Goal: Find specific page/section: Find specific page/section

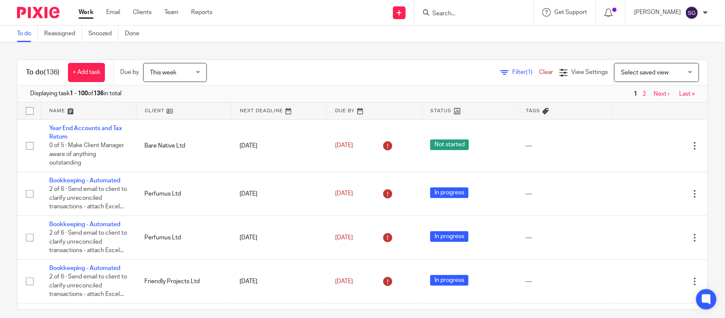
drag, startPoint x: 444, startPoint y: 5, endPoint x: 442, endPoint y: 11, distance: 5.9
click at [442, 11] on div at bounding box center [474, 12] width 119 height 25
click at [442, 11] on input "Search" at bounding box center [470, 14] width 76 height 8
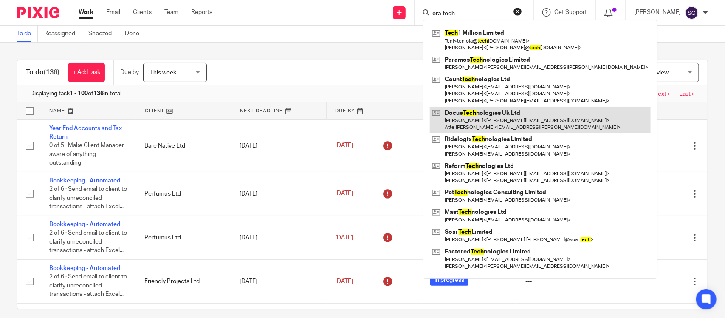
type input "era tech"
click at [440, 120] on link at bounding box center [540, 120] width 221 height 26
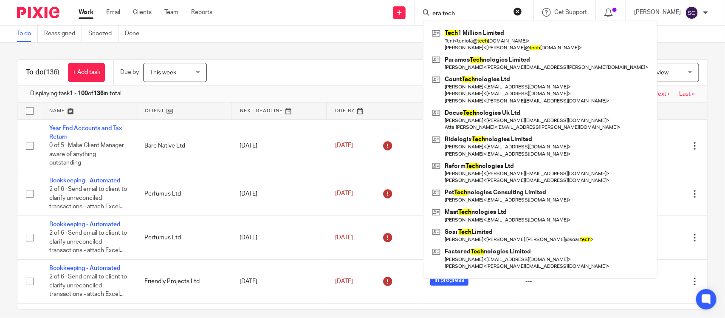
click at [447, 14] on input "era tech" at bounding box center [470, 14] width 76 height 8
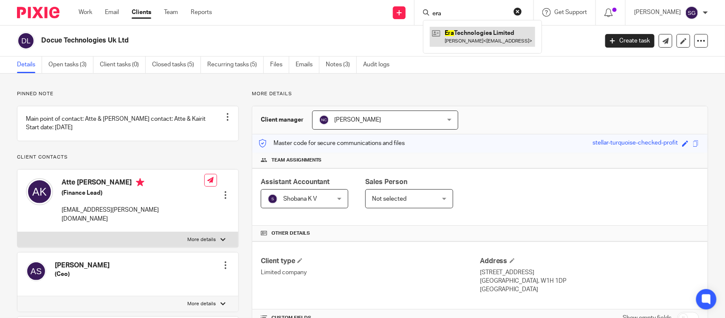
type input "era"
click at [453, 28] on link at bounding box center [482, 37] width 105 height 20
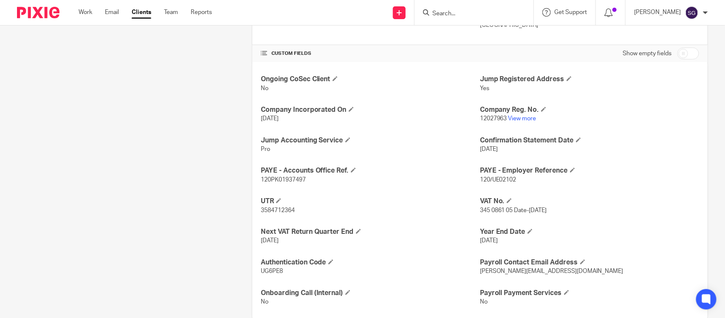
scroll to position [267, 0]
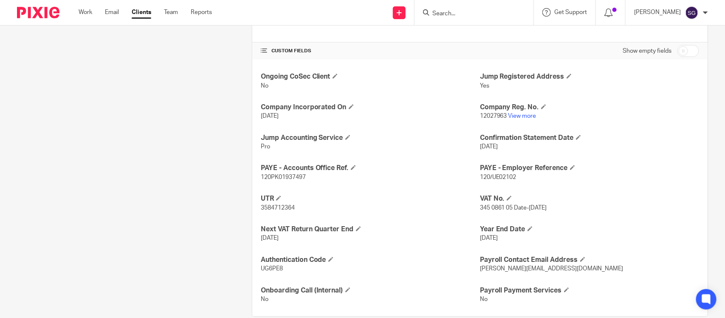
click at [483, 174] on span "120/UE02102" at bounding box center [498, 177] width 37 height 6
copy p "120/UE02102"
click at [288, 174] on span "120PK01937497" at bounding box center [283, 177] width 45 height 6
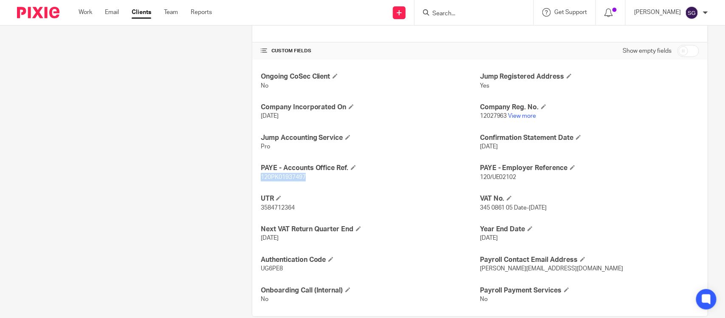
click at [288, 174] on span "120PK01937497" at bounding box center [283, 177] width 45 height 6
copy span "120PK01937497"
click at [428, 18] on div at bounding box center [474, 12] width 119 height 25
click at [432, 15] on input "t" at bounding box center [470, 14] width 76 height 8
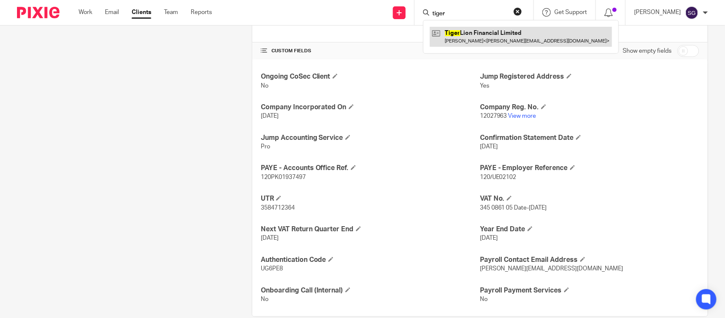
type input "tiger"
click at [466, 35] on link at bounding box center [521, 37] width 182 height 20
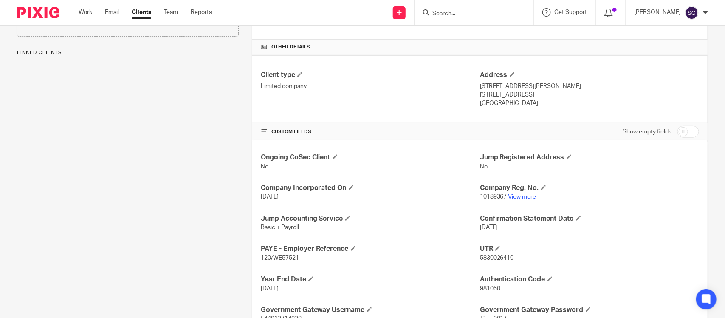
scroll to position [187, 0]
click at [270, 254] on span "120/WE57521" at bounding box center [280, 257] width 38 height 6
copy p "120/WE57521"
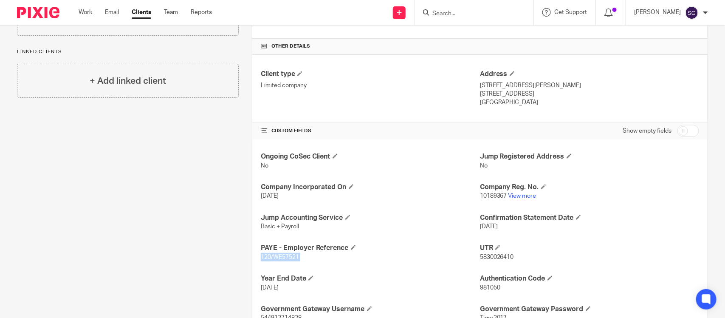
scroll to position [268, 0]
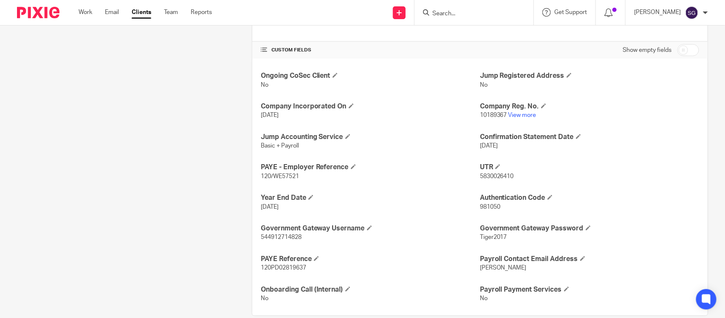
click at [279, 265] on span "120PD02819637" at bounding box center [283, 268] width 45 height 6
copy p "120PD02819637"
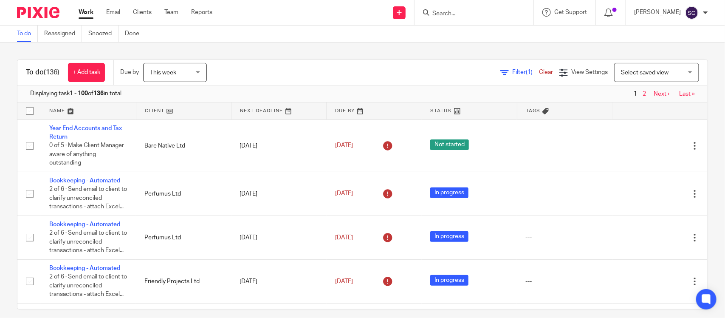
click at [133, 13] on link "Clients" at bounding box center [142, 12] width 19 height 8
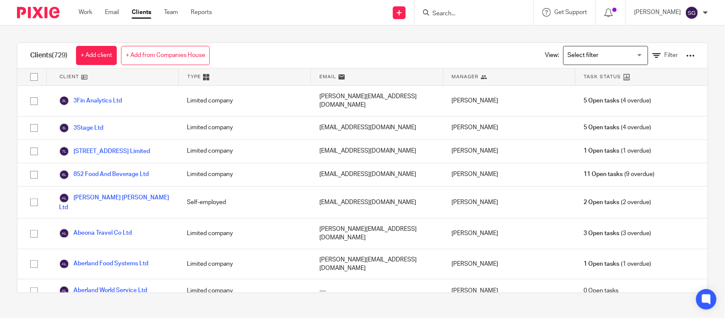
click at [573, 54] on input "Search for option" at bounding box center [604, 55] width 79 height 15
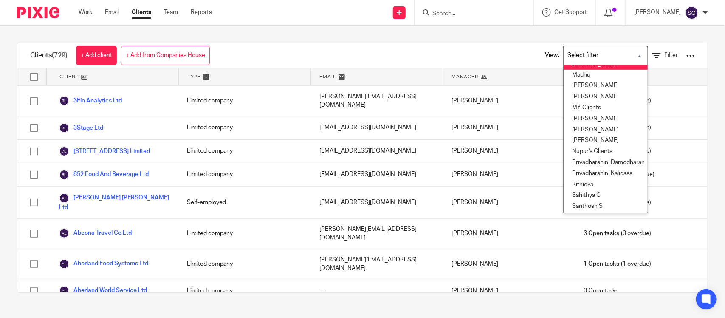
scroll to position [228, 0]
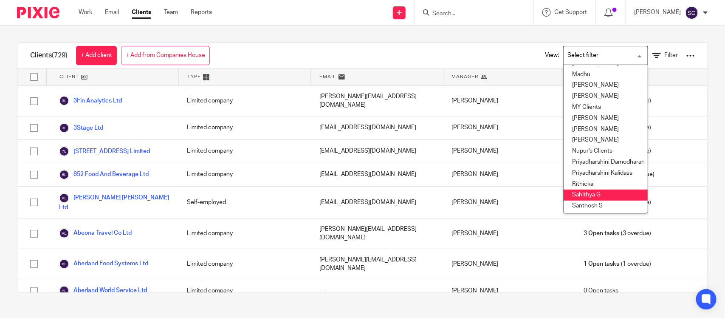
click at [586, 189] on li "Sahithya G" at bounding box center [606, 194] width 84 height 11
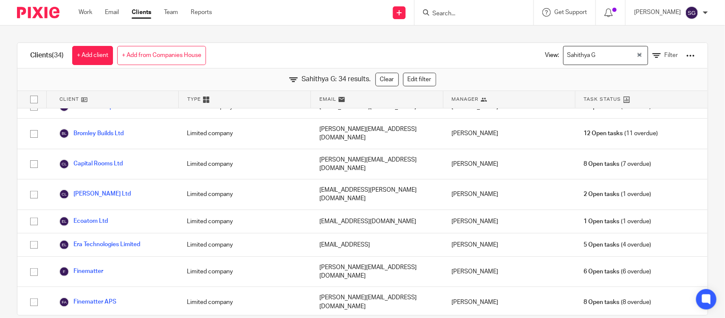
scroll to position [0, 0]
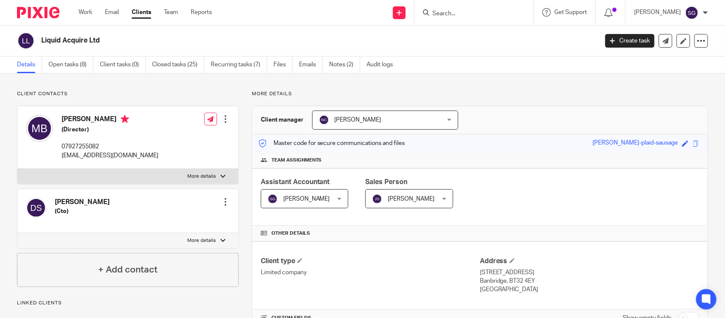
scroll to position [268, 0]
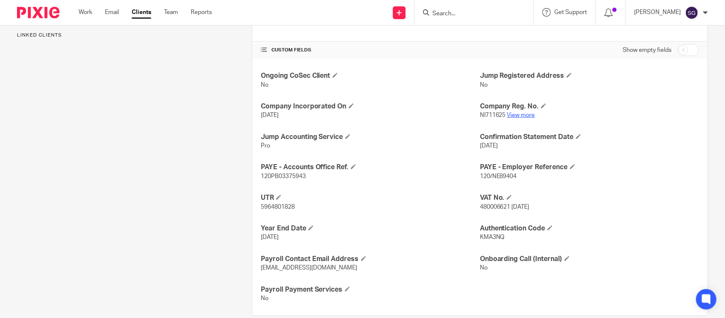
click at [507, 112] on link "View more" at bounding box center [521, 115] width 28 height 6
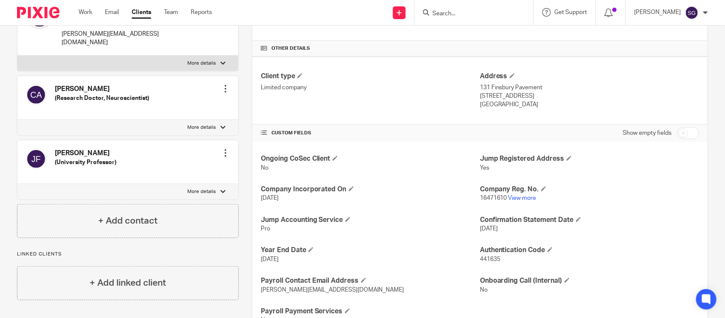
scroll to position [209, 0]
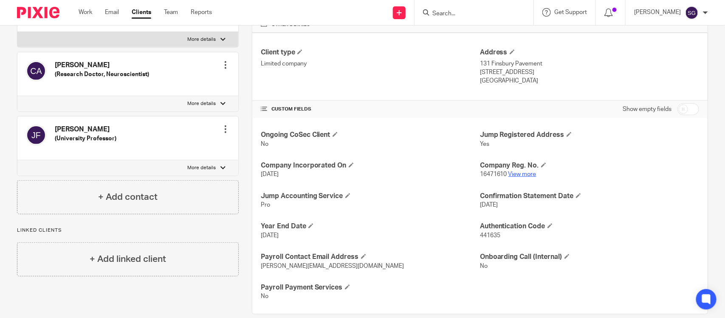
click at [521, 171] on link "View more" at bounding box center [522, 174] width 28 height 6
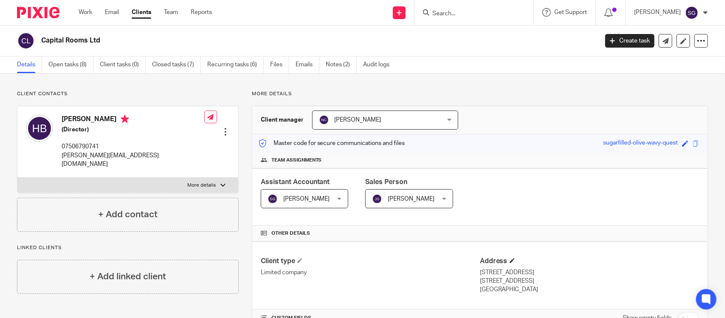
scroll to position [185, 0]
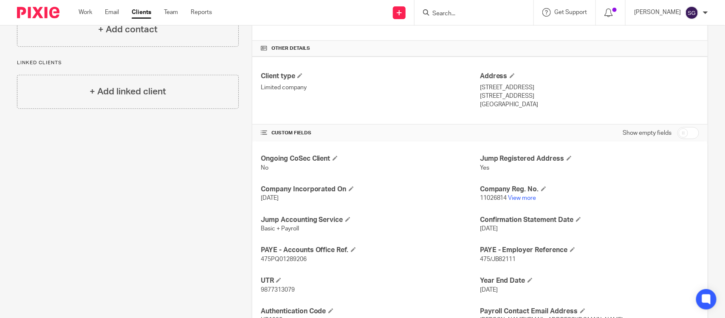
click at [511, 195] on div "Ongoing CoSec Client No Jump Registered Address Yes Company Incorporated On [DA…" at bounding box center [479, 254] width 455 height 226
click at [514, 195] on link "View more" at bounding box center [522, 198] width 28 height 6
